Goal: Information Seeking & Learning: Learn about a topic

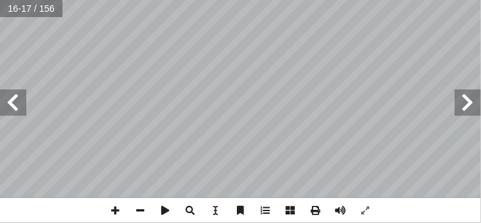
click at [354, 89] on html "الصفحة الرئيسية الصف الأول الصف الثاني الصف الثالث الصف الرابع الصف الخامس الصف…" at bounding box center [240, 44] width 481 height 89
click at [340, 207] on div "١٢ اختلاف الحرارة النوعية بين اليابسة والماء: كميــة الحــرارة اللازمــة لرفــع…" at bounding box center [240, 111] width 481 height 223
click at [113, 209] on span at bounding box center [115, 210] width 25 height 25
click at [335, 213] on span at bounding box center [340, 210] width 25 height 25
click at [184, 0] on html "الصفحة الرئيسية الصف الأول الصف الثاني الصف الثالث الصف الرابع الصف الخامس الصف…" at bounding box center [240, 44] width 481 height 89
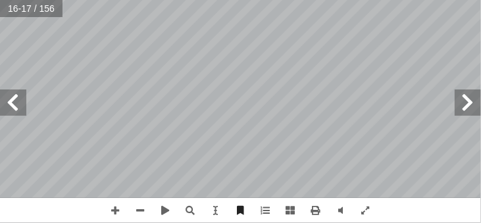
click at [347, 0] on html "الصفحة الرئيسية الصف الأول الصف الثاني الصف الثالث الصف الرابع الصف الخامس الصف…" at bounding box center [240, 44] width 481 height 89
click at [332, 0] on html "الصفحة الرئيسية الصف الأول الصف الثاني الصف الثالث الصف الرابع الصف الخامس الصف…" at bounding box center [240, 44] width 481 height 89
click at [309, 0] on html "الصفحة الرئيسية الصف الأول الصف الثاني الصف الثالث الصف الرابع الصف الخامس الصف…" at bounding box center [240, 44] width 481 height 89
click at [162, 0] on html "الصفحة الرئيسية الصف الأول الصف الثاني الصف الثالث الصف الرابع الصف الخامس الصف…" at bounding box center [240, 44] width 481 height 89
click at [471, 214] on div "١4 ثرائي: إ نشاط بحثي ا ريح� رغم ارتف�ع درجة الحرارة فيه�. أ - ارتف�ع الضغط الج…" at bounding box center [240, 111] width 481 height 223
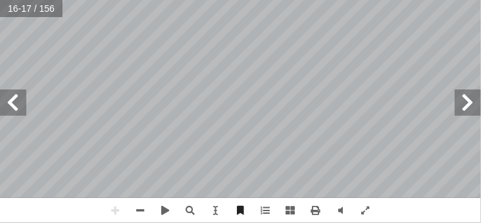
click at [480, 0] on html "الصفحة الرئيسية الصف الأول الصف الثاني الصف الثالث الصف الرابع الصف الخامس الصف…" at bounding box center [240, 44] width 481 height 89
click at [0, 107] on div "١4 ثرائي: إ نشاط بحثي ا ريح� رغم ارتف�ع درجة الحرارة فيه�. أ - ارتف�ع الضغط الج…" at bounding box center [240, 99] width 481 height 198
click at [1, 0] on html "الصفحة الرئيسية الصف الأول الصف الثاني الصف الثالث الصف الرابع الصف الخامس الصف…" at bounding box center [240, 44] width 481 height 89
click at [0, 99] on div "١4 ثرائي: إ نشاط بحثي ا ريح� رغم ارتف�ع درجة الحرارة فيه�. أ - ارتف�ع الضغط الج…" at bounding box center [240, 99] width 481 height 198
click at [149, 202] on div "١4 ثرائي: إ نشاط بحثي ا ريح� رغم ارتف�ع درجة الحرارة فيه�. أ - ارتف�ع الضغط الج…" at bounding box center [240, 111] width 481 height 223
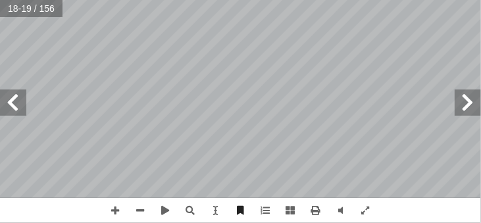
click at [248, 0] on html "الصفحة الرئيسية الصف الأول الصف الثاني الصف الثالث الصف الرابع الصف الخامس الصف…" at bounding box center [240, 44] width 481 height 89
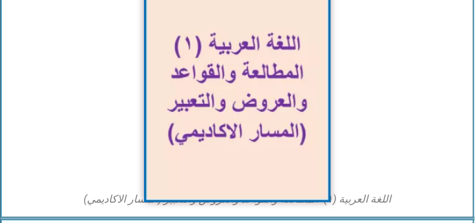
scroll to position [225, 0]
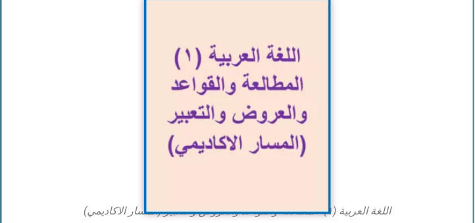
click at [263, 90] on img at bounding box center [237, 105] width 187 height 217
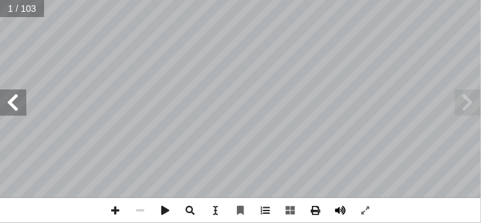
click at [344, 208] on span at bounding box center [340, 210] width 25 height 25
click at [11, 109] on span at bounding box center [13, 103] width 26 height 26
click at [14, 104] on span at bounding box center [13, 103] width 26 height 26
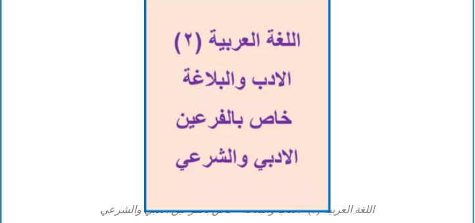
scroll to position [451, 0]
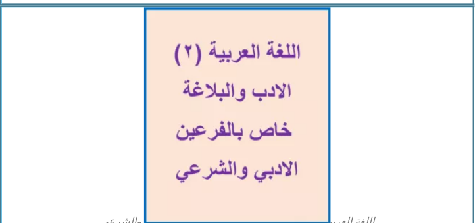
click at [211, 117] on img at bounding box center [237, 115] width 187 height 217
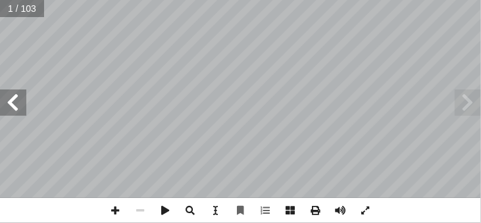
click at [7, 112] on span at bounding box center [13, 103] width 26 height 26
click at [346, 211] on span at bounding box center [340, 210] width 25 height 25
click at [480, 108] on div "قررت وزارة التربية والتعليم في دولة فلسطين م 2 ٠ 1 / ٩ 2 ٠ 1 اسي ٨ م الدر � من …" at bounding box center [240, 99] width 481 height 198
click at [480, 97] on div "قررت وزارة التربية والتعليم في دولة فلسطين م 2 ٠ 1 / ٩ 2 ٠ 1 اسي ٨ م الدر � من …" at bounding box center [240, 99] width 481 height 198
click at [480, 105] on div "2 2 : ُ تاجات ّ الن ْ ن أ ا ، ِ نشــطة أ ال� َ مــع ِ عــل � ف ّ ب والت � هــذا…" at bounding box center [240, 99] width 481 height 198
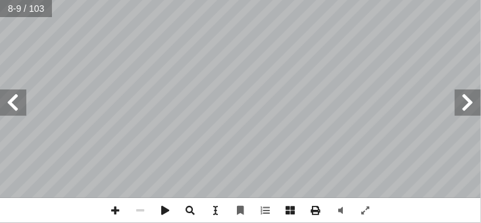
click at [18, 103] on span at bounding box center [13, 103] width 26 height 26
click at [22, 89] on html "الصفحة الرئيسية الصف الأول الصف الثاني الصف الثالث الصف الرابع الصف الخامس الصف…" at bounding box center [240, 44] width 481 height 89
click at [380, 213] on div "٨ : � علامه أ ا : َ ة بثــلاث مراحــل َّ ــعري ِّ ت مســيرته الش َّ هــذه المدر…" at bounding box center [240, 111] width 481 height 223
click at [240, 0] on html "الصفحة الرئيسية الصف الأول الصف الثاني الصف الثالث الصف الرابع الصف الخامس الصف…" at bounding box center [240, 44] width 481 height 89
click at [194, 89] on html "الصفحة الرئيسية الصف الأول الصف الثاني الصف الثالث الصف الرابع الصف الخامس الصف…" at bounding box center [240, 44] width 481 height 89
